Goal: Information Seeking & Learning: Check status

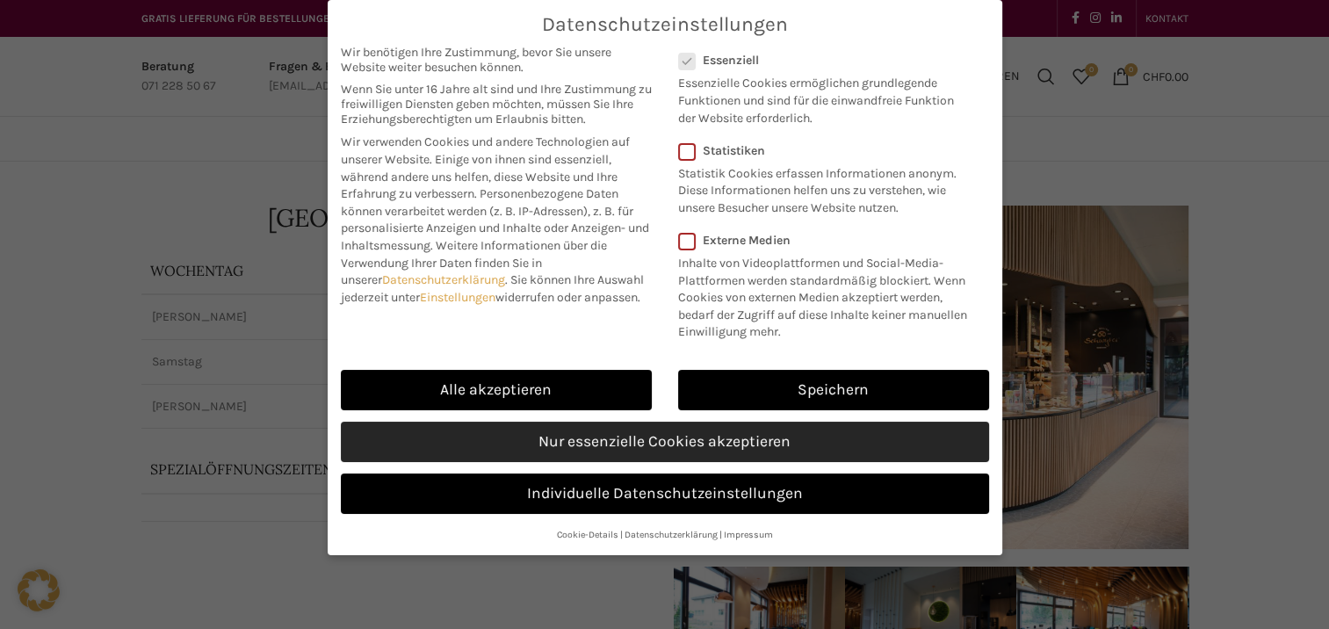
click at [641, 444] on link "Nur essenzielle Cookies akzeptieren" at bounding box center [665, 442] width 648 height 40
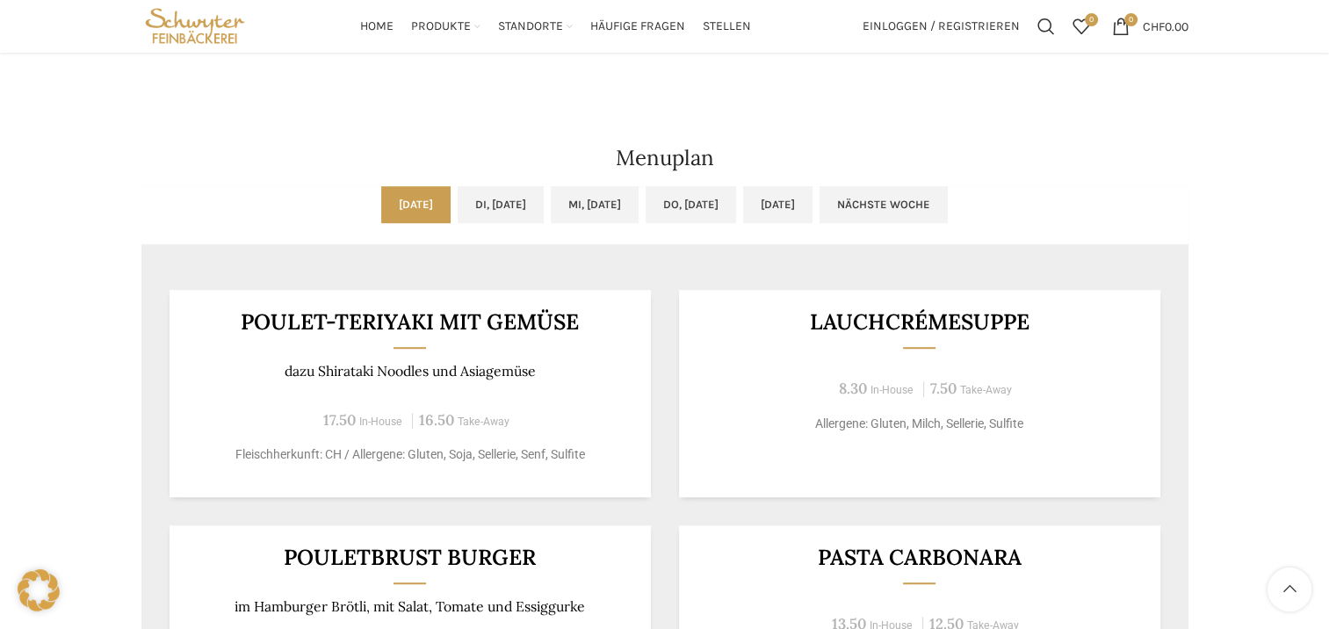
scroll to position [791, 0]
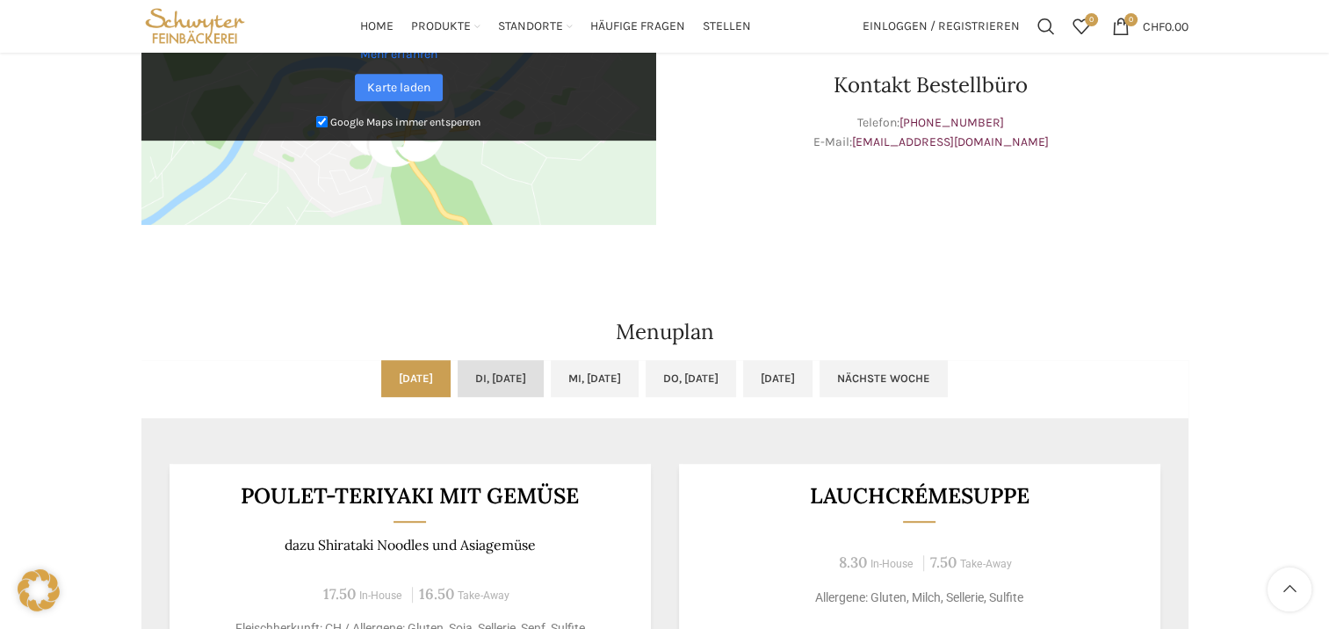
click at [509, 371] on link "Di, [DATE]" at bounding box center [501, 378] width 86 height 37
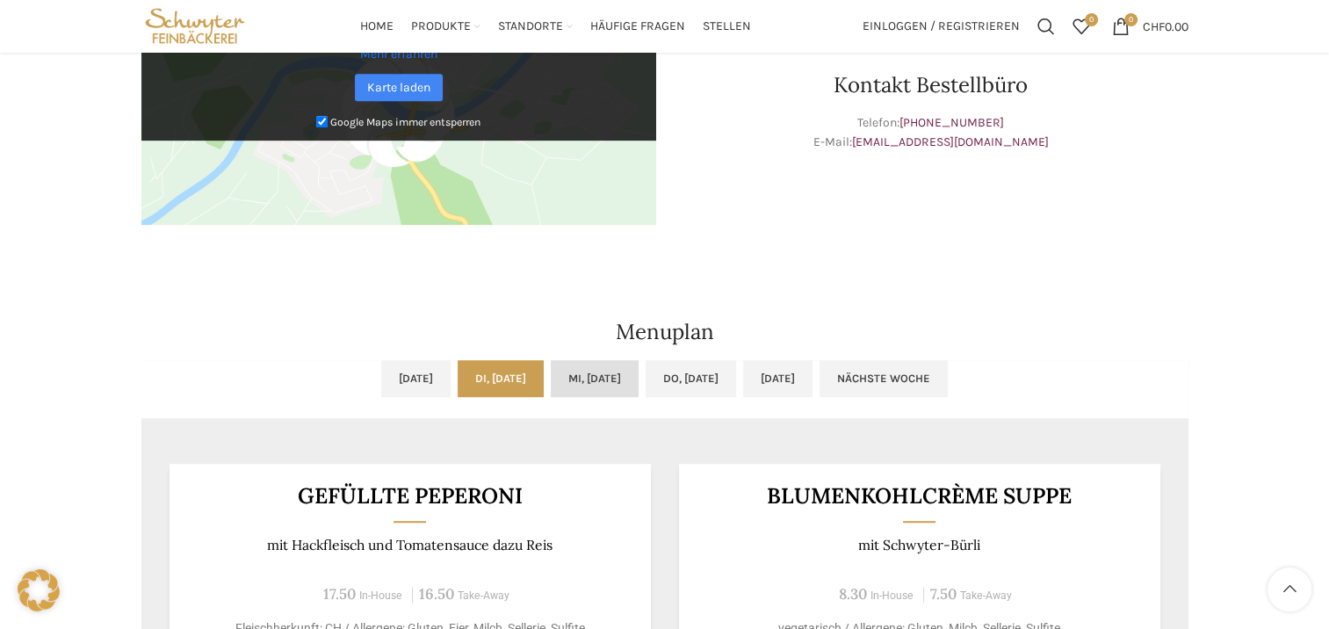
click at [597, 372] on link "Mi, [DATE]" at bounding box center [595, 378] width 88 height 37
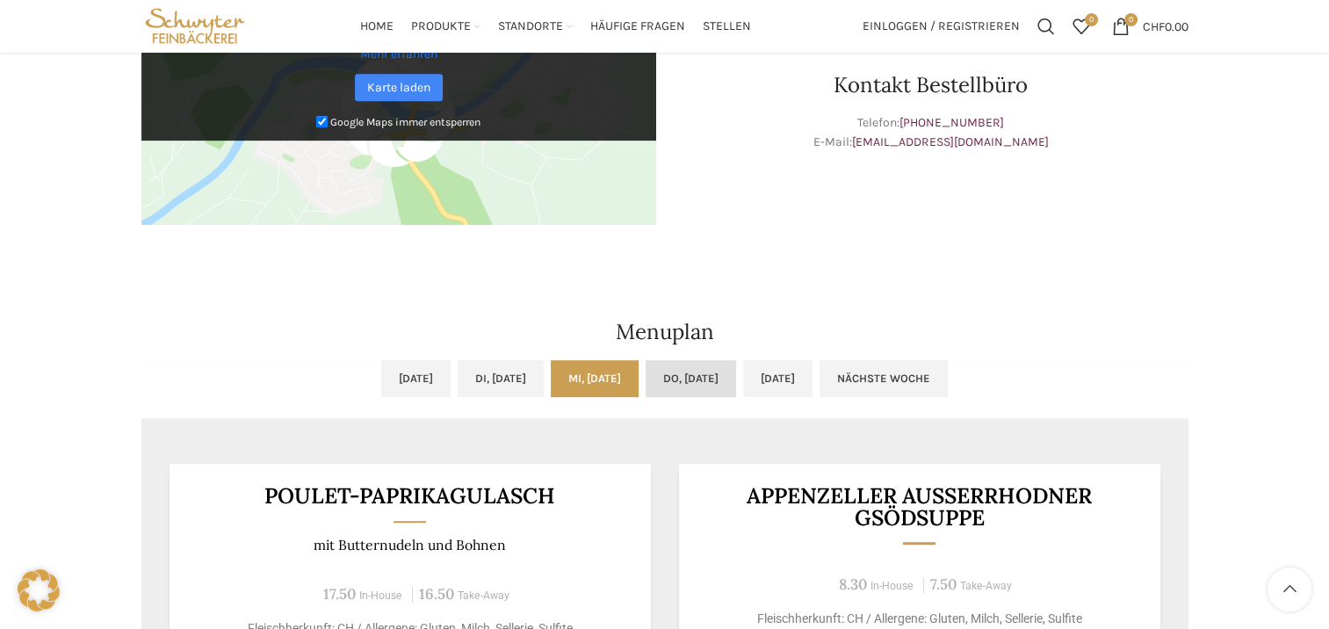
click at [723, 383] on link "Do, [DATE]" at bounding box center [691, 378] width 90 height 37
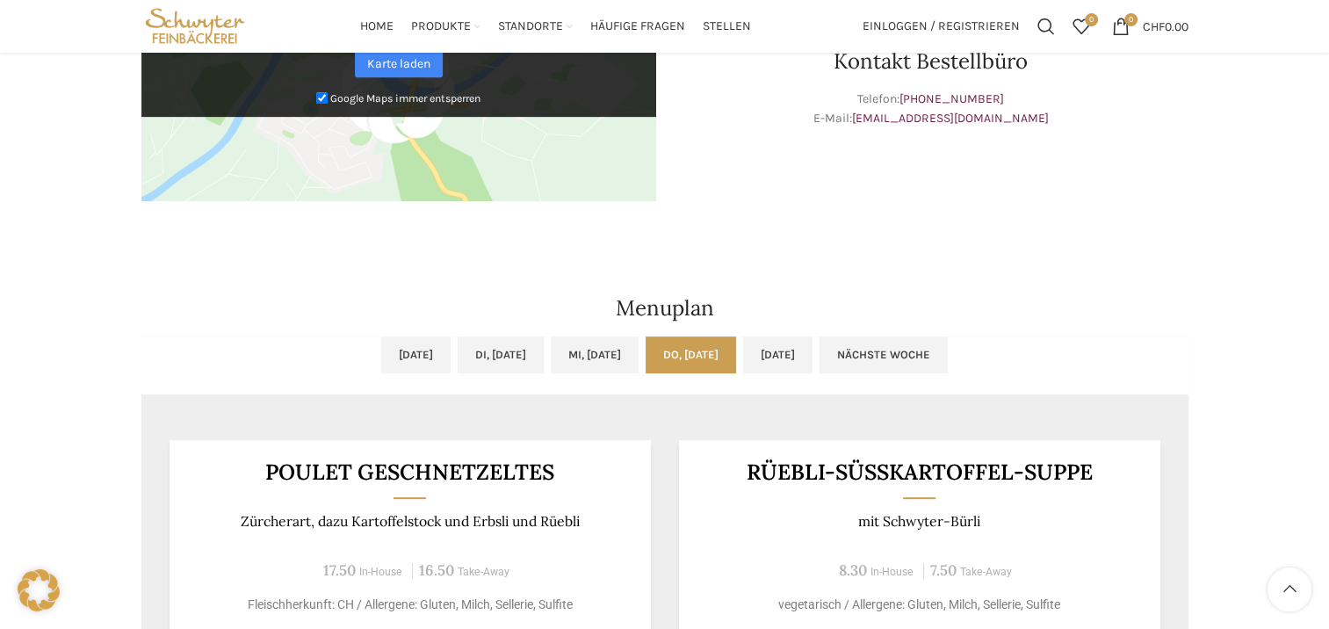
scroll to position [703, 0]
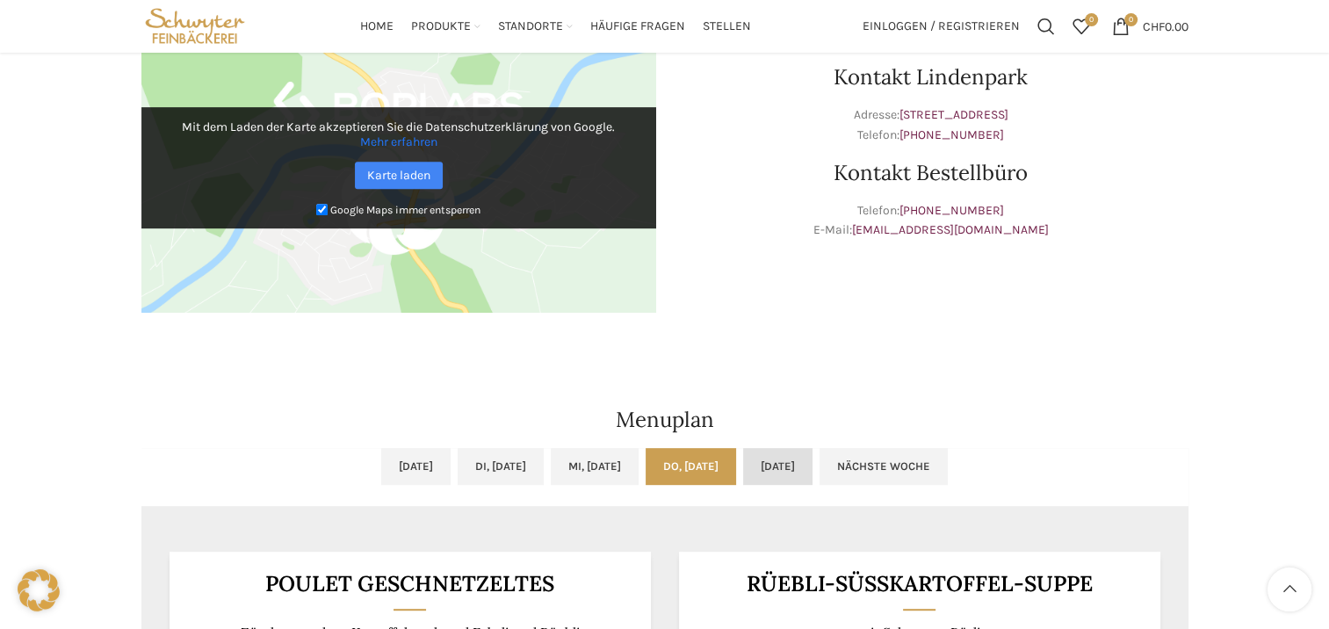
click at [812, 468] on link "[DATE]" at bounding box center [777, 466] width 69 height 37
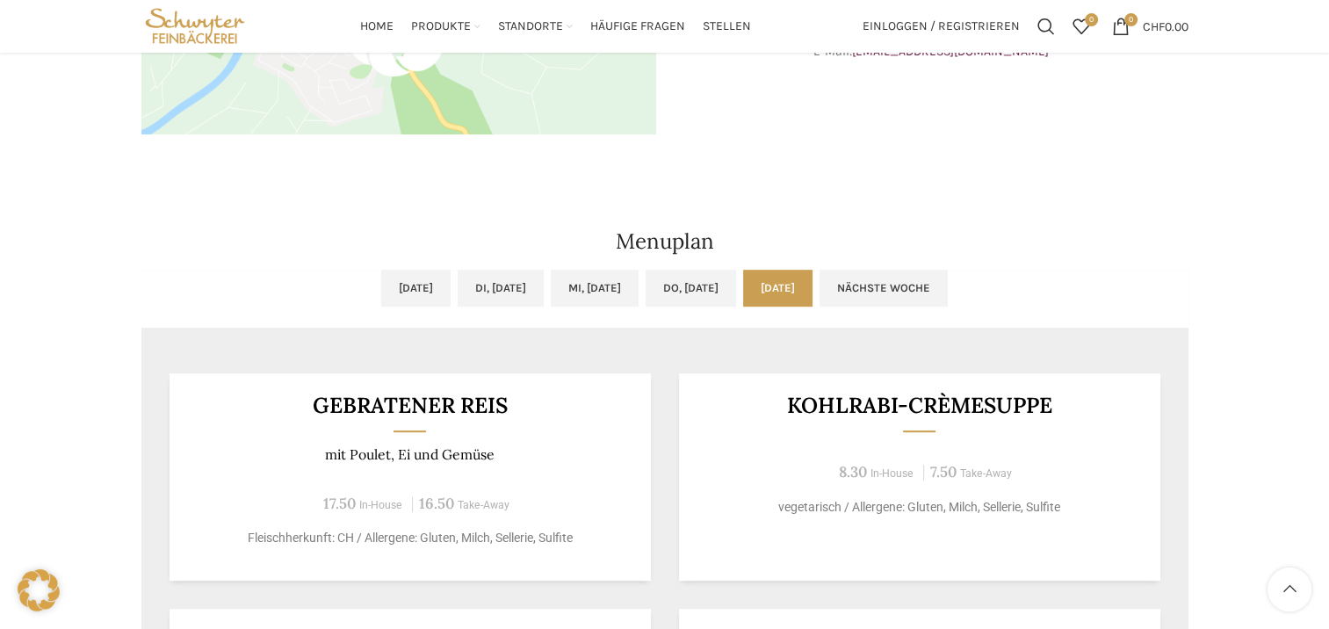
scroll to position [878, 0]
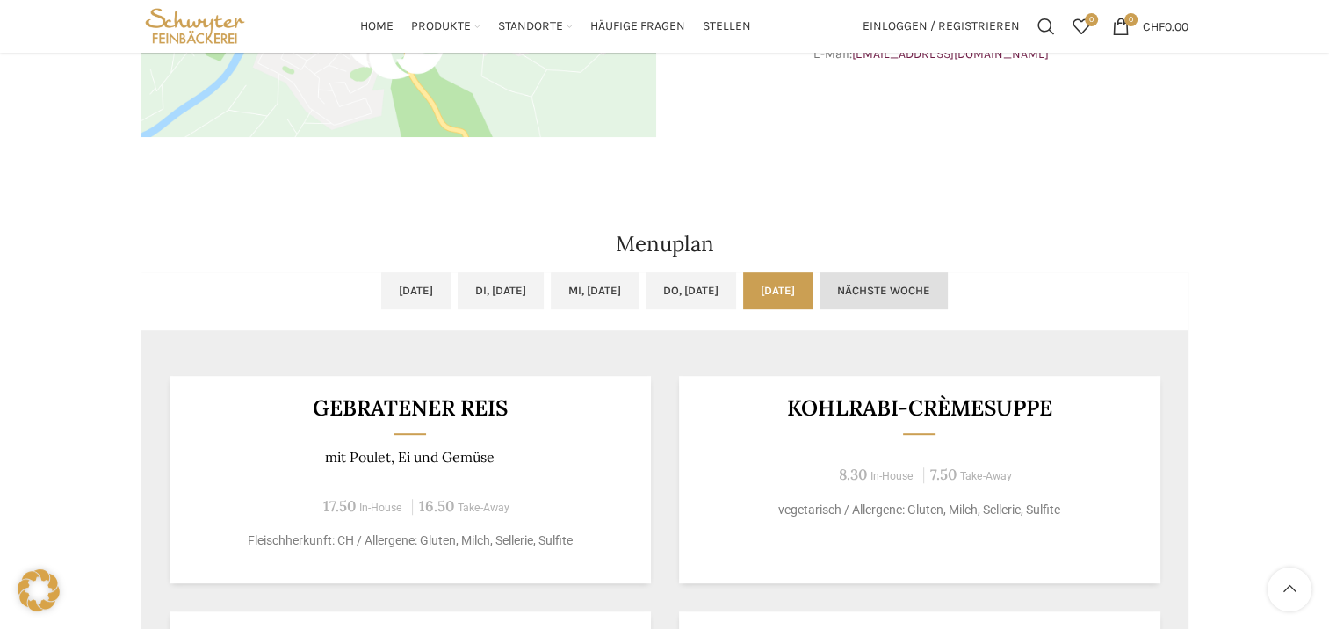
click at [948, 300] on link "Nächste Woche" at bounding box center [884, 290] width 128 height 37
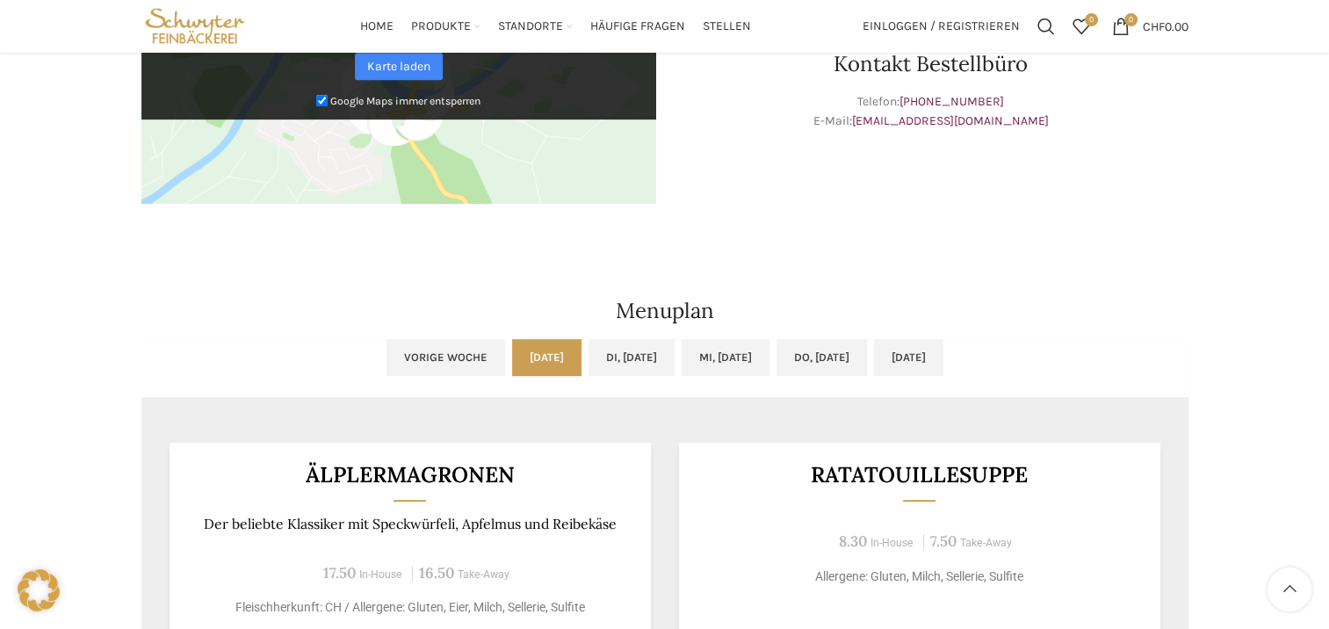
scroll to position [791, 0]
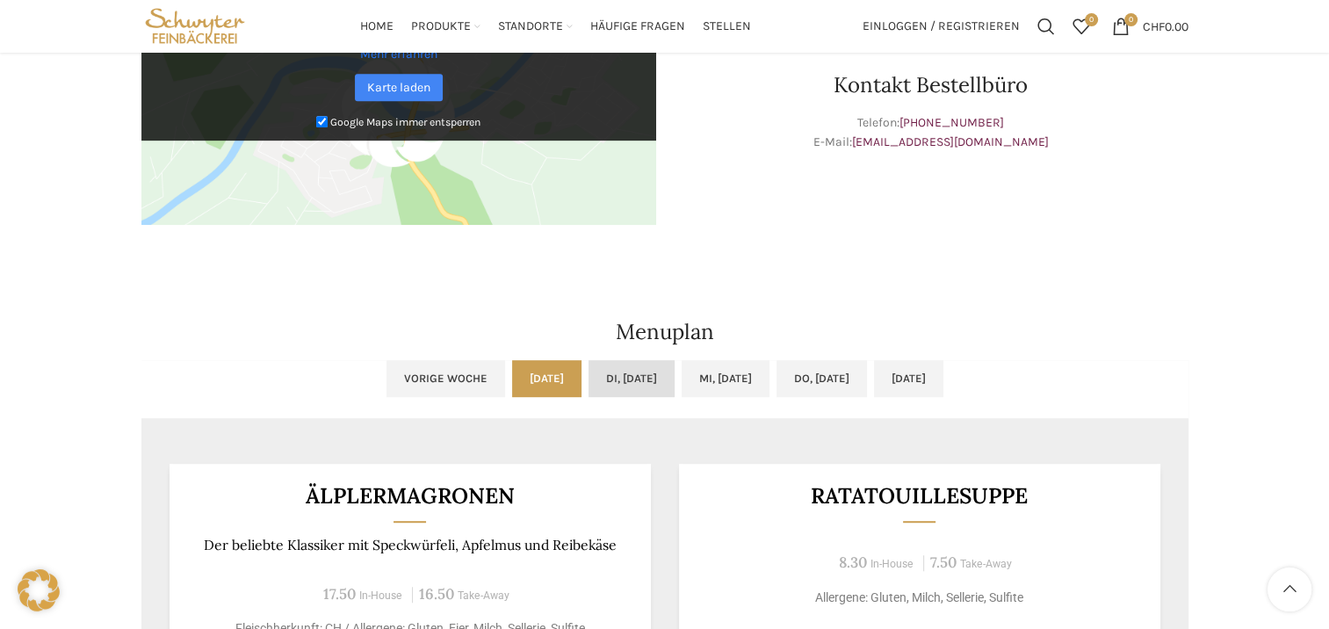
click at [601, 379] on link "Di, [DATE]" at bounding box center [632, 378] width 86 height 37
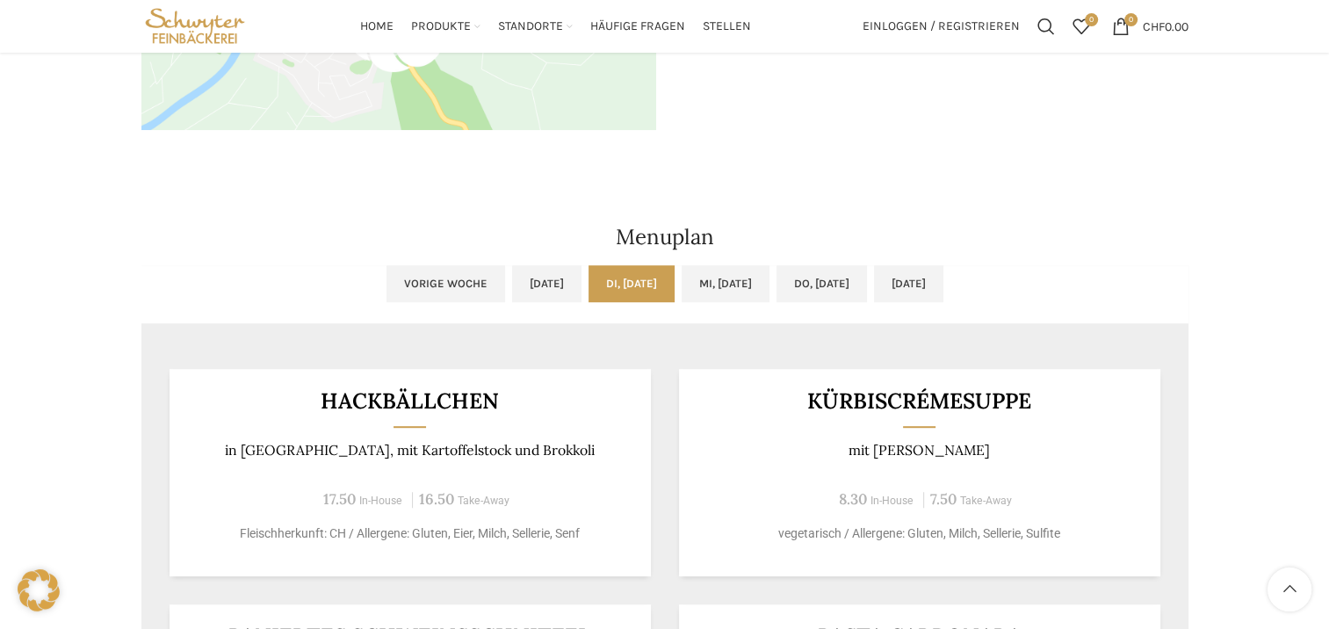
scroll to position [878, 0]
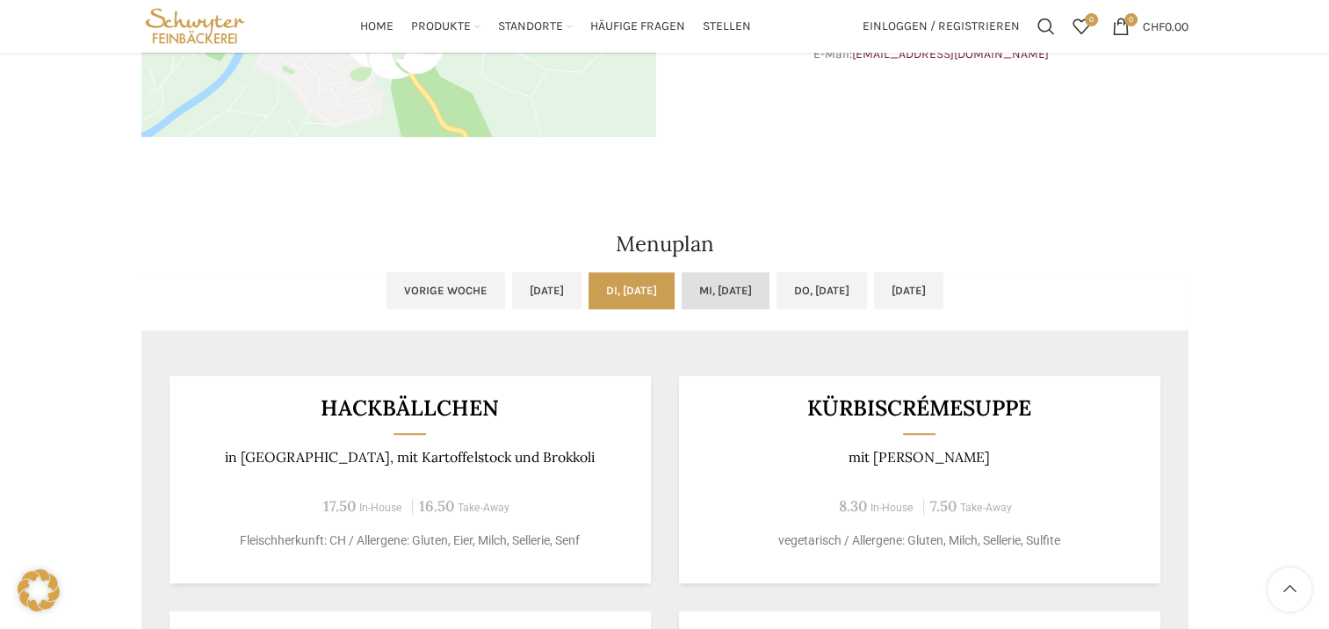
click at [738, 290] on link "Mi, [DATE]" at bounding box center [726, 290] width 88 height 37
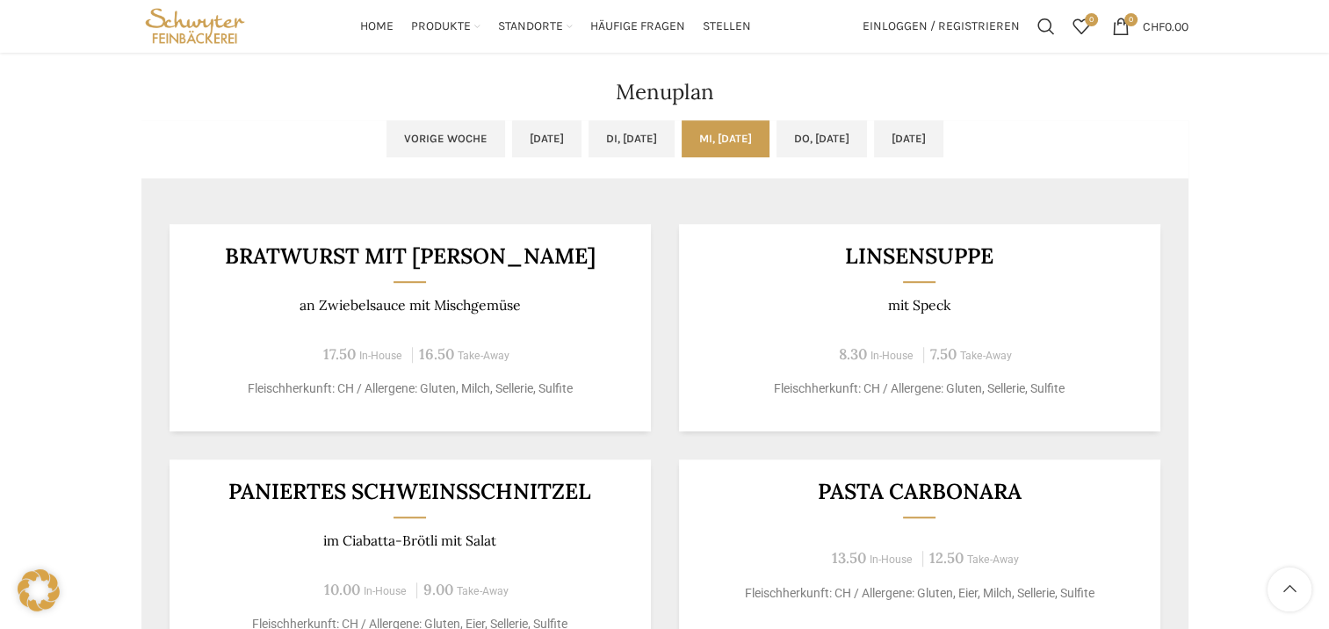
scroll to position [966, 0]
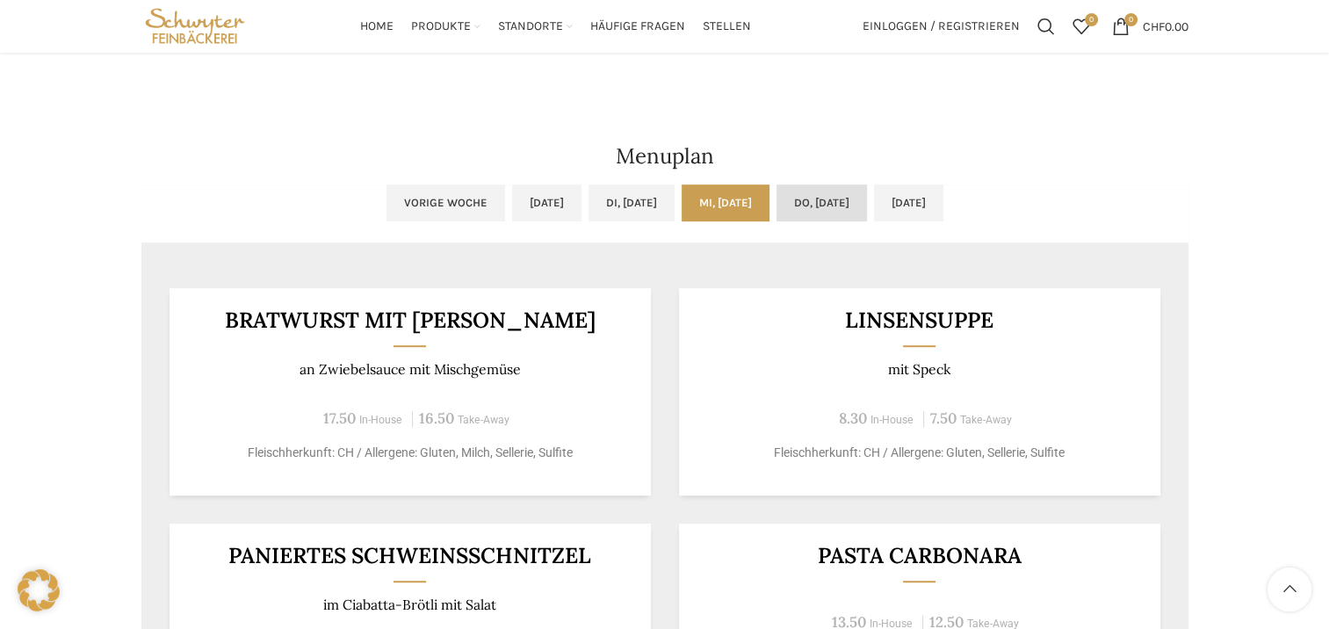
click at [841, 204] on link "Do, [DATE]" at bounding box center [821, 202] width 90 height 37
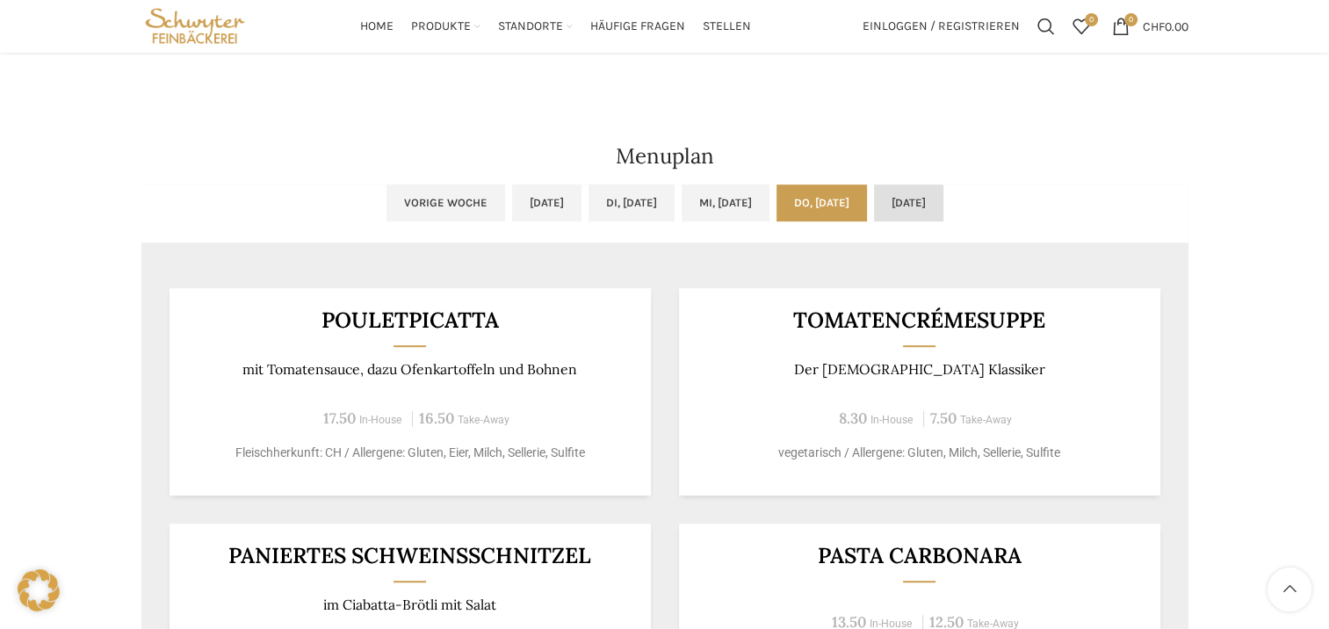
click at [943, 210] on link "[DATE]" at bounding box center [908, 202] width 69 height 37
